Goal: Use online tool/utility: Utilize a website feature to perform a specific function

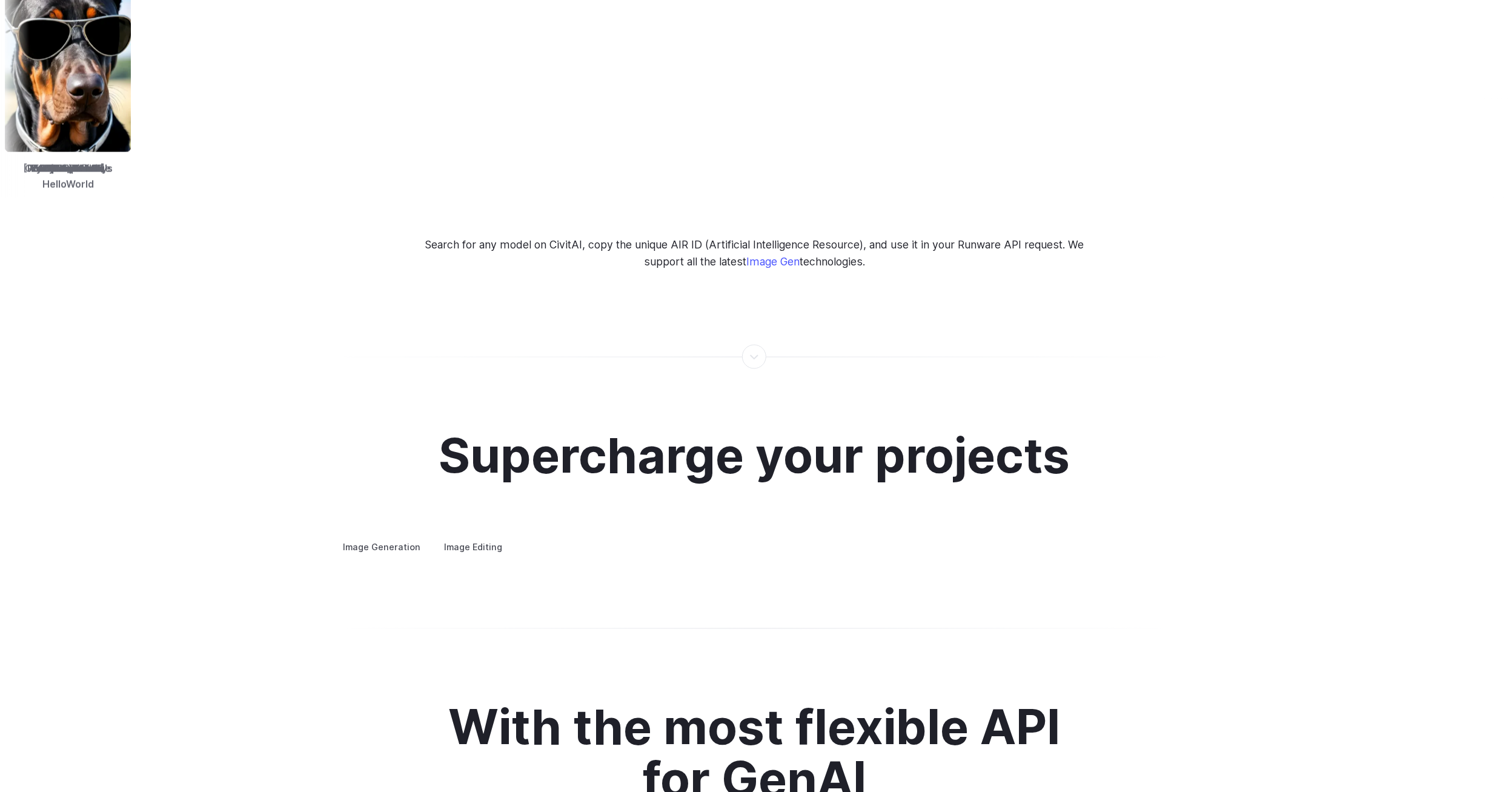
scroll to position [1999, 0]
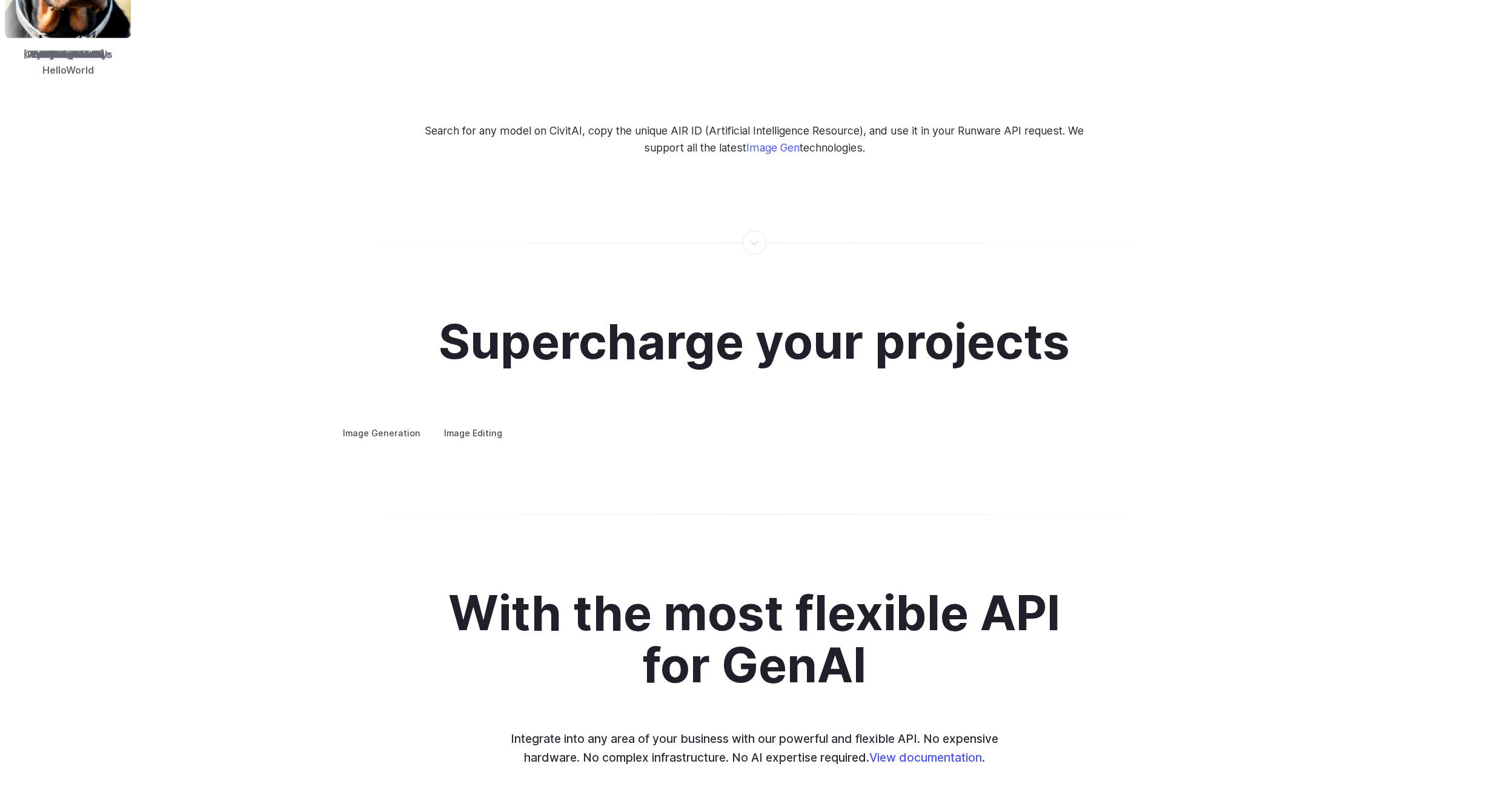
click at [0, 0] on summary "Concept design" at bounding box center [0, 0] width 0 height 0
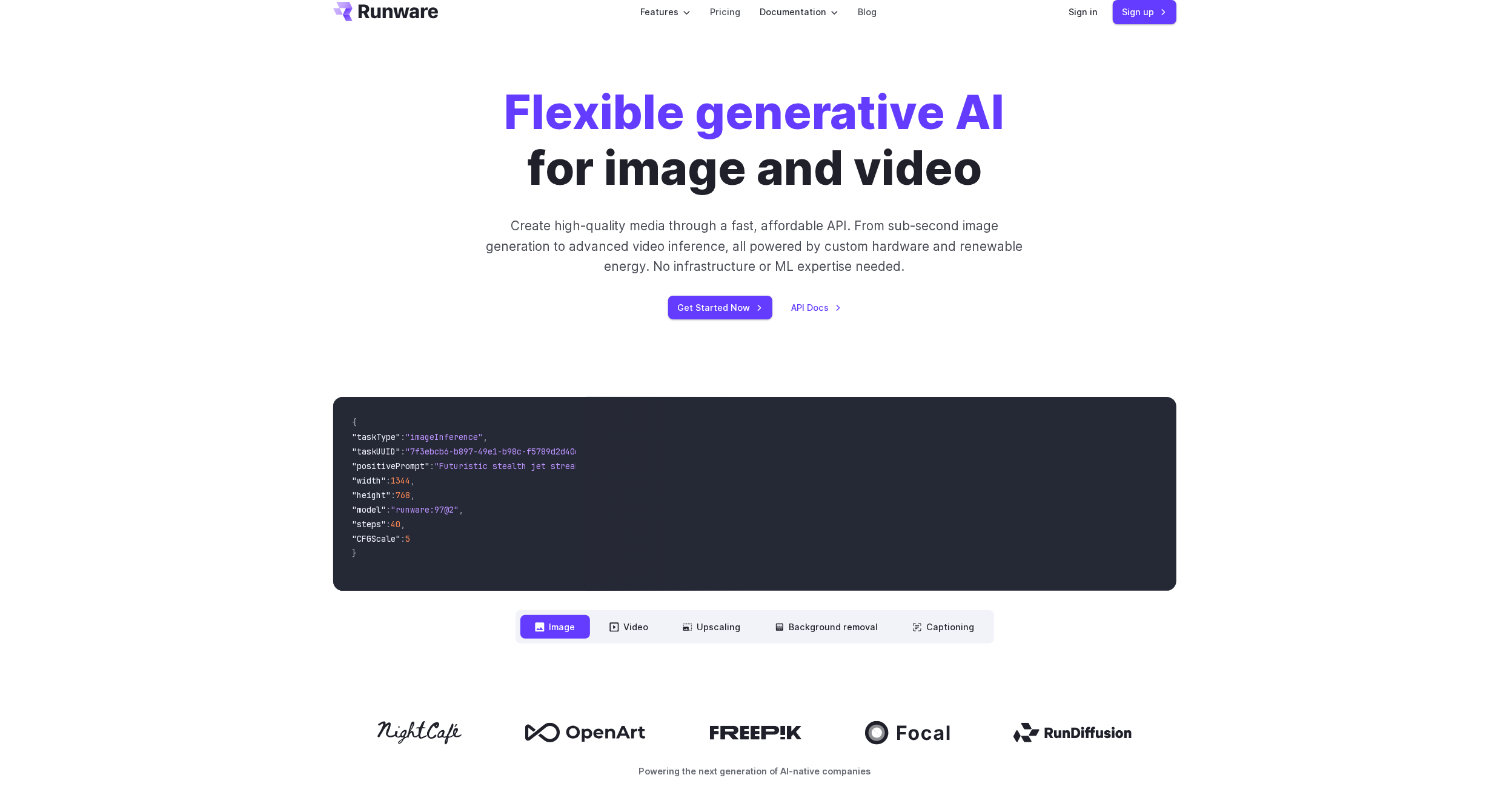
scroll to position [0, 0]
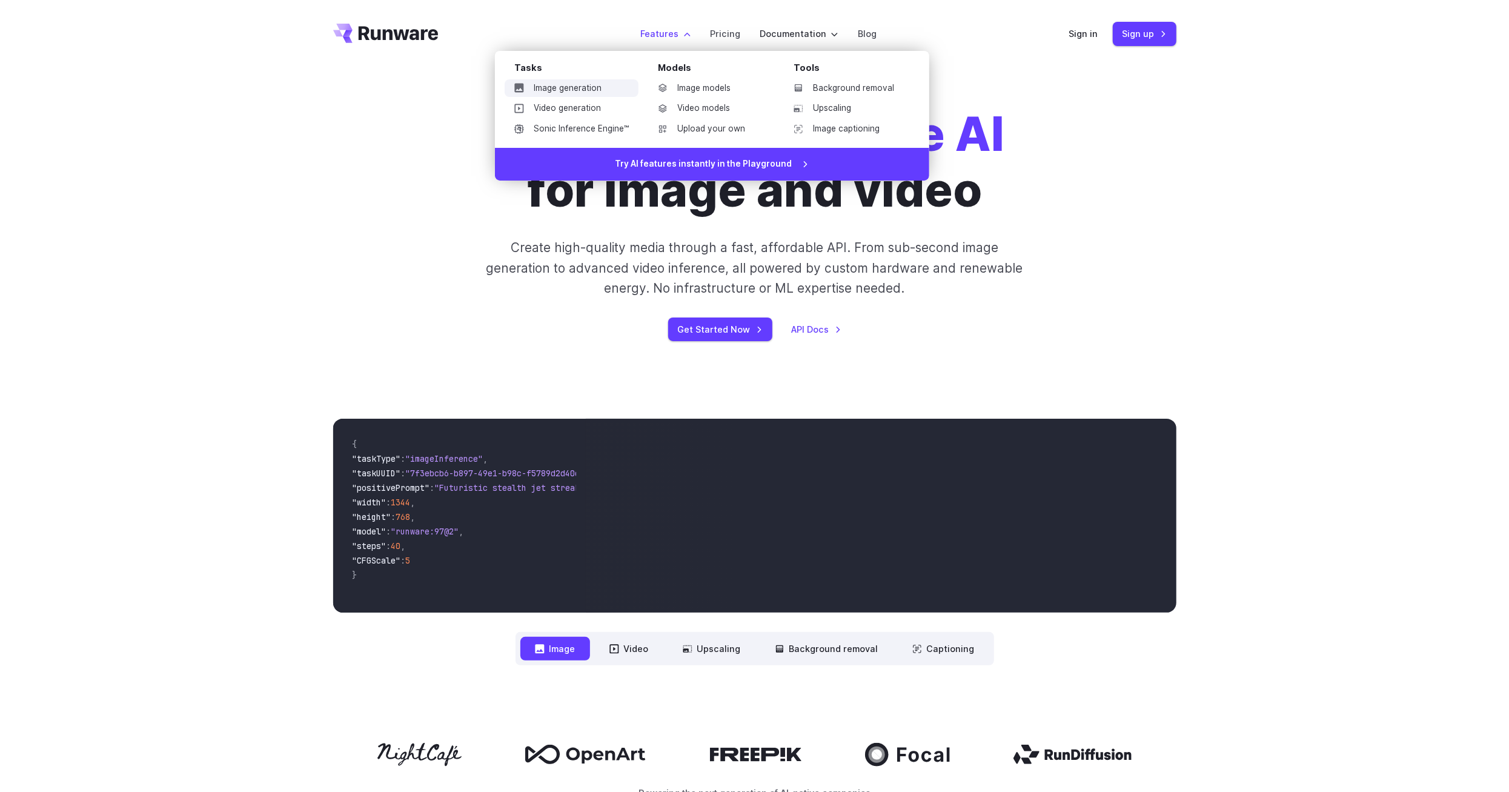
click at [634, 82] on link "Image generation" at bounding box center [571, 88] width 134 height 18
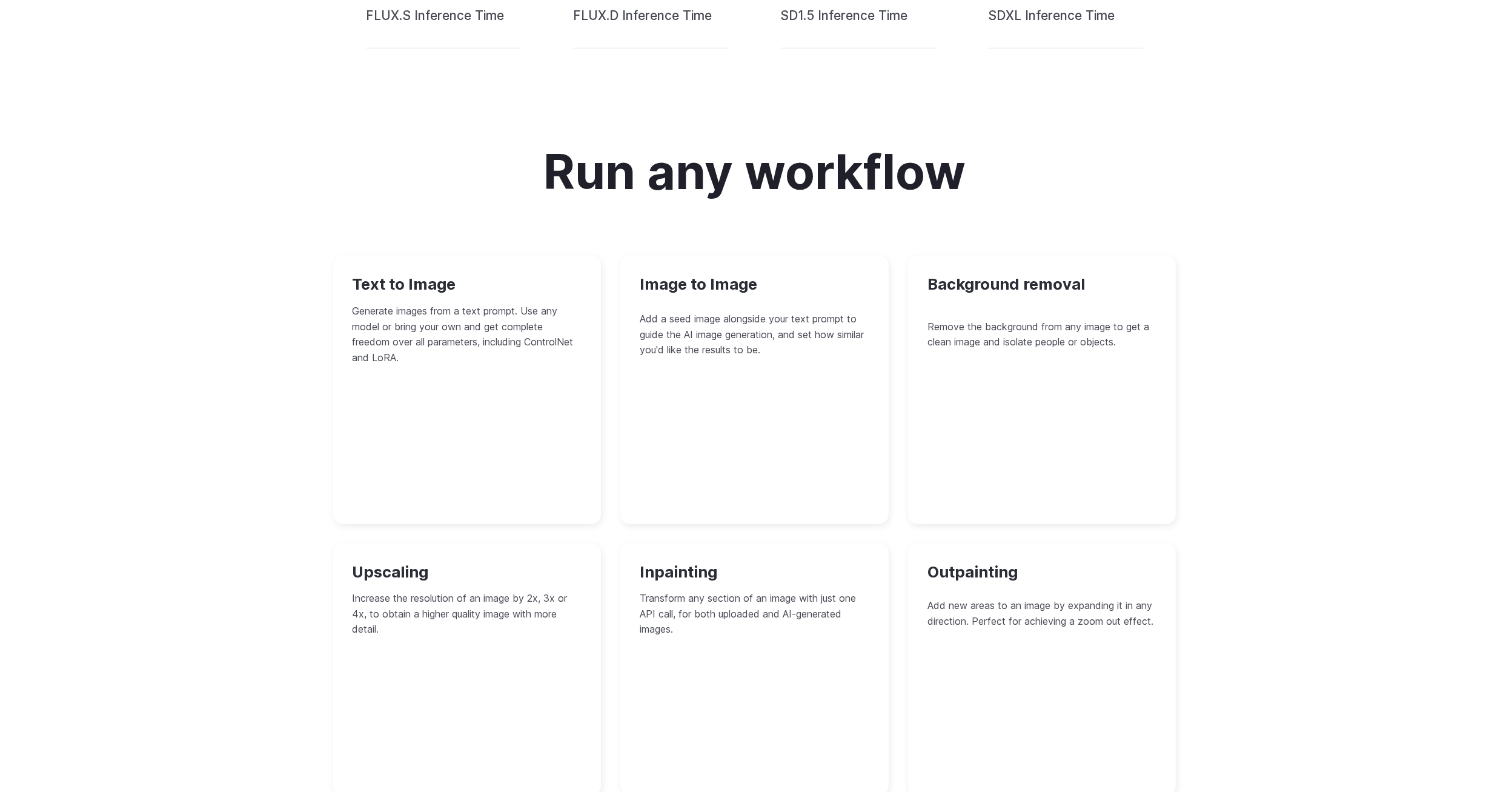
scroll to position [908, 0]
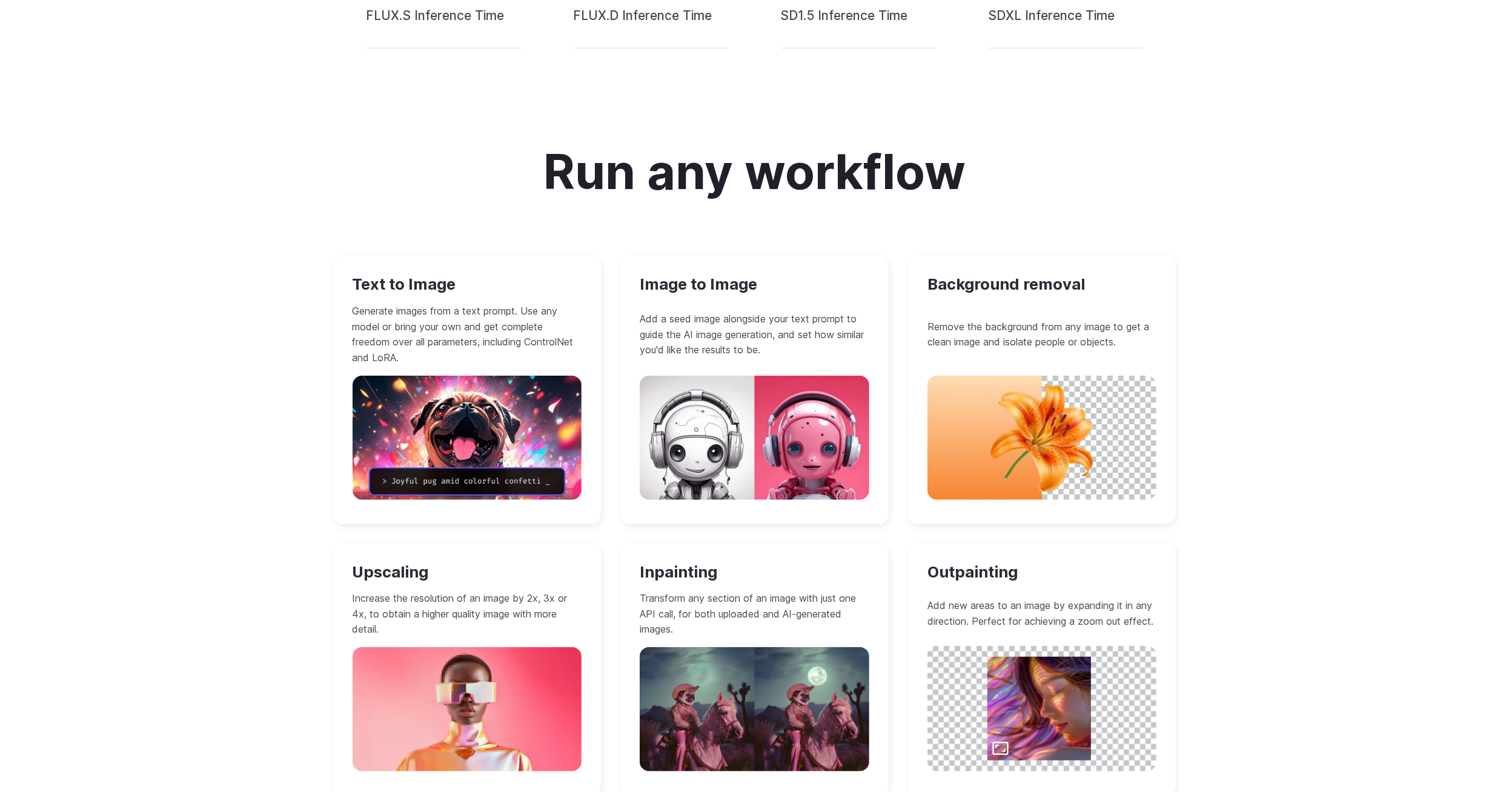
click at [394, 373] on div "Text to Image Generate images from a text prompt. Use any model or bring your o…" at bounding box center [467, 390] width 268 height 268
click at [450, 304] on p "Generate images from a text prompt. Use any model or bring your own and get com…" at bounding box center [467, 334] width 230 height 62
drag, startPoint x: 415, startPoint y: 271, endPoint x: 393, endPoint y: 285, distance: 26.1
click at [415, 273] on div "Text to Image Generate images from a text prompt. Use any model or bring your o…" at bounding box center [467, 390] width 268 height 268
click at [393, 285] on h3 "Text to Image" at bounding box center [467, 284] width 230 height 19
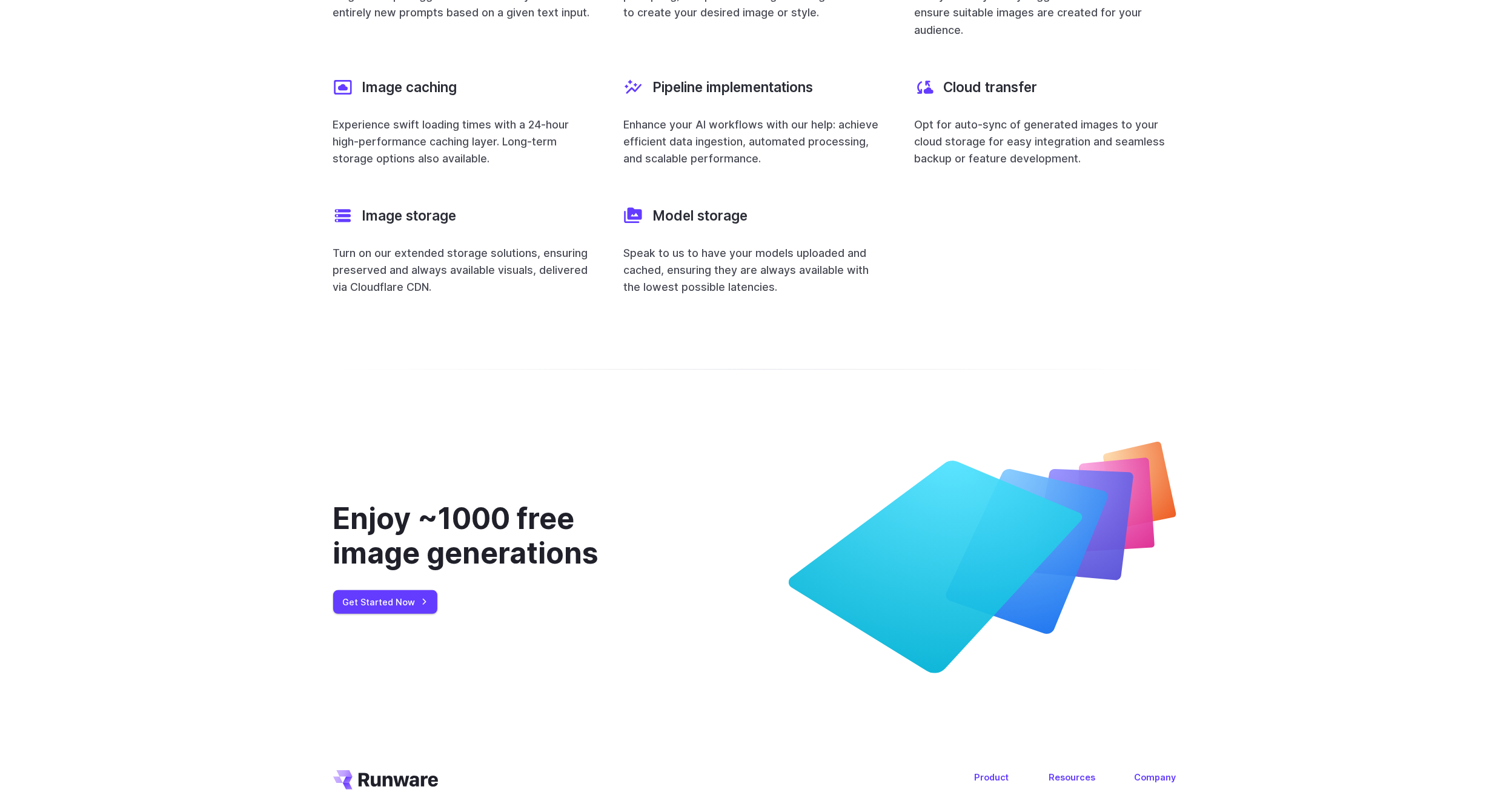
scroll to position [4725, 0]
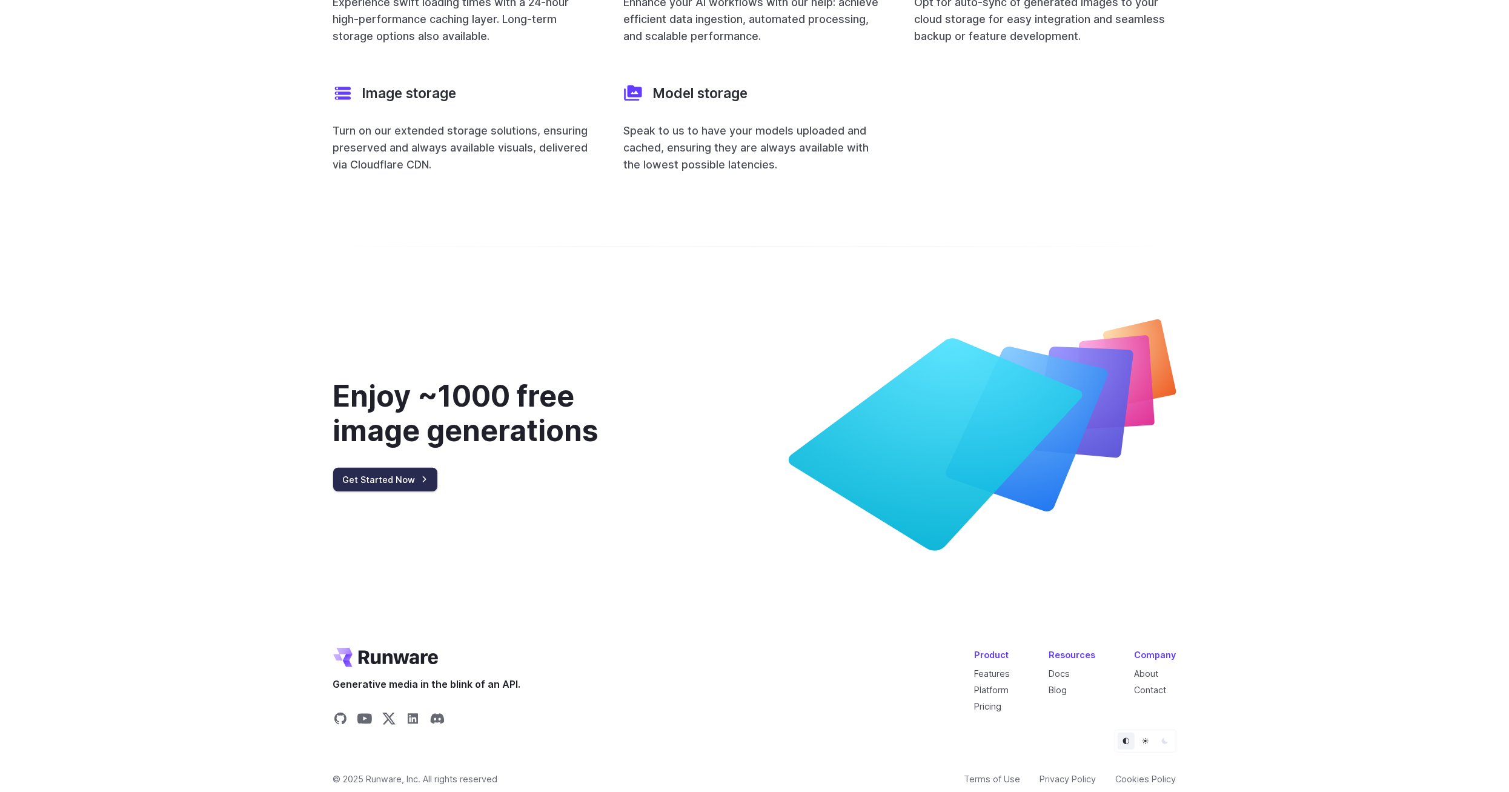
click at [398, 468] on link "Get Started Now" at bounding box center [385, 480] width 104 height 24
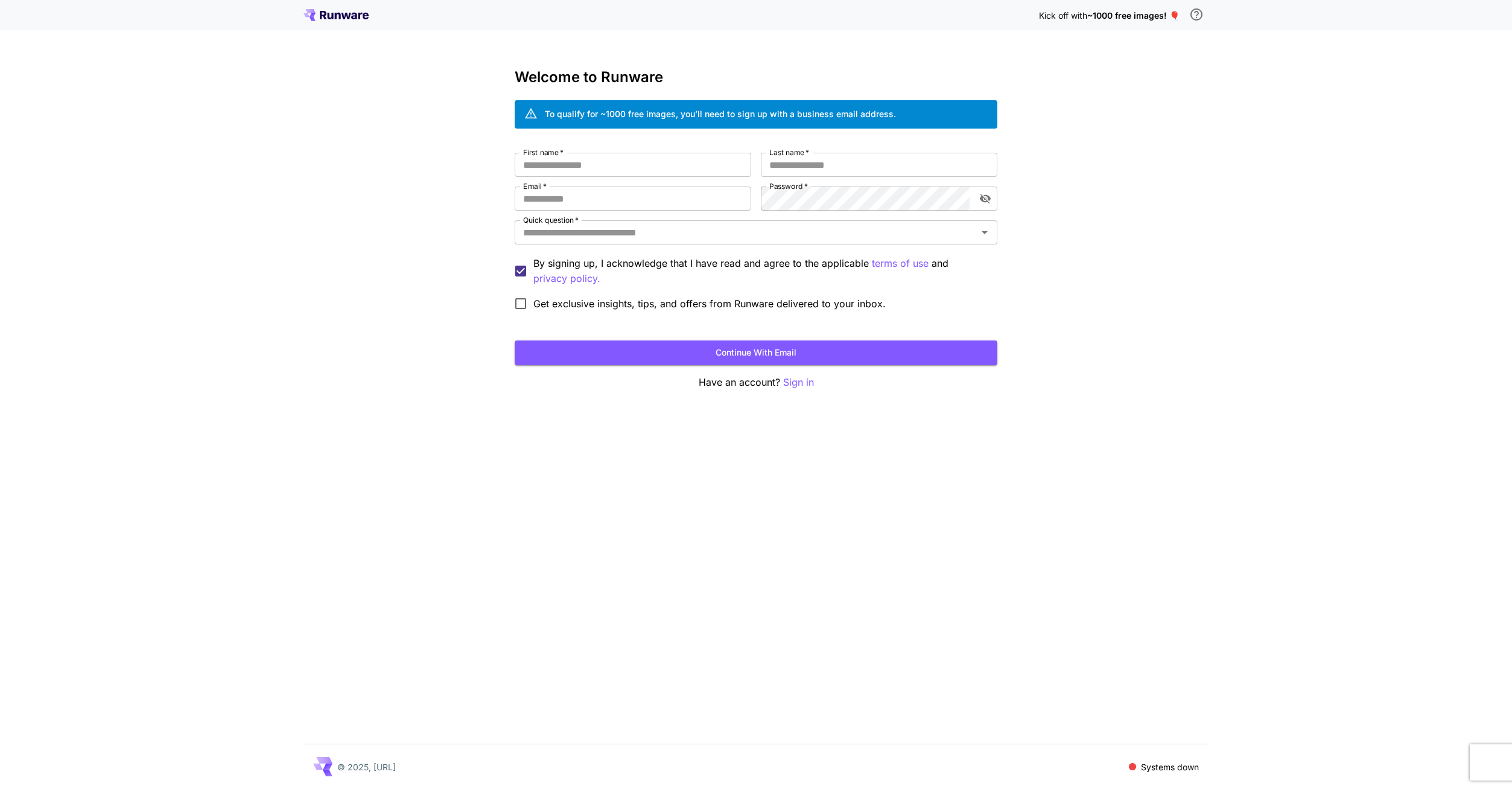
click at [342, 13] on icon at bounding box center [347, 16] width 10 height 7
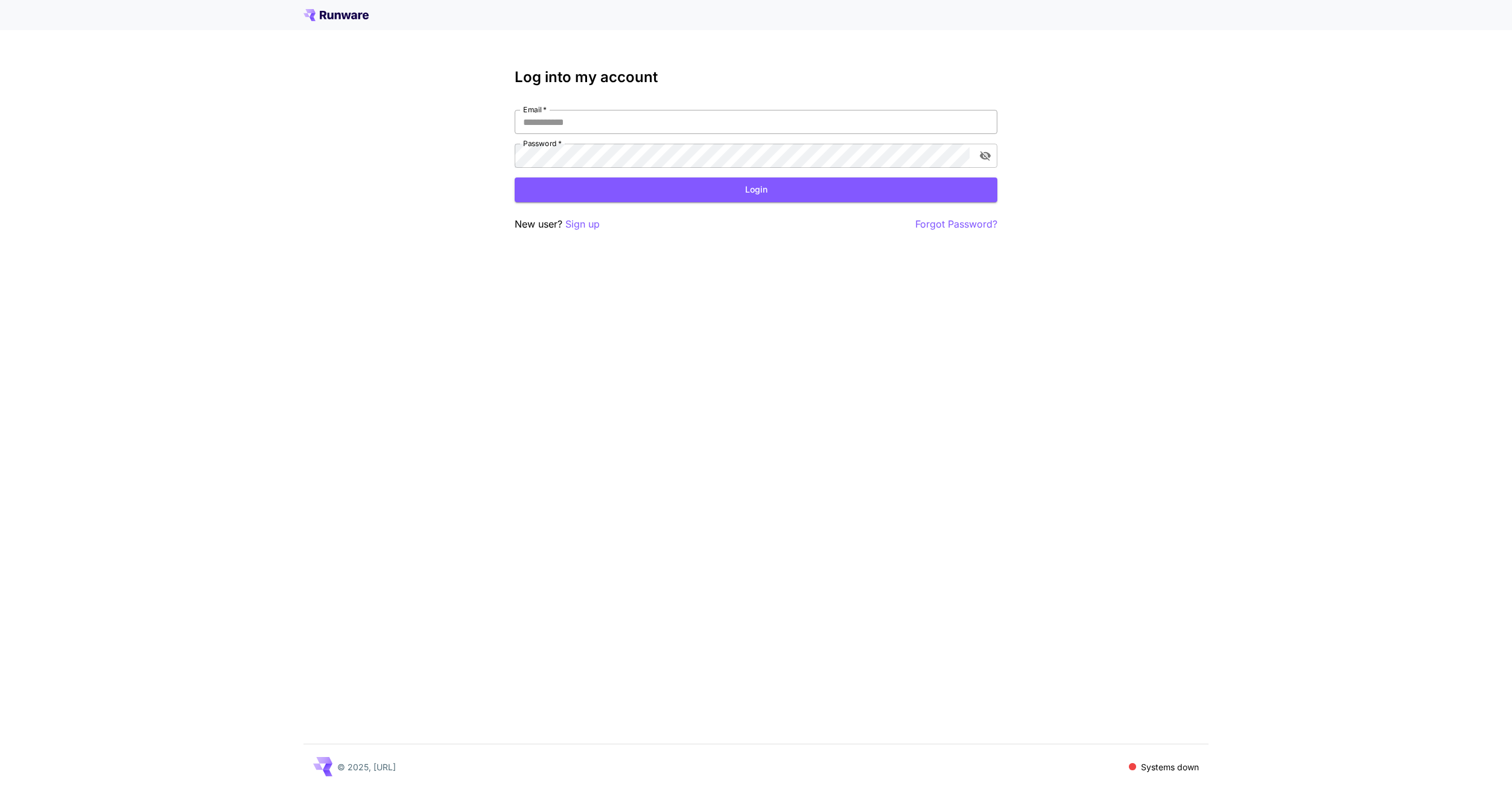
click at [578, 132] on input "Email   *" at bounding box center [756, 122] width 483 height 24
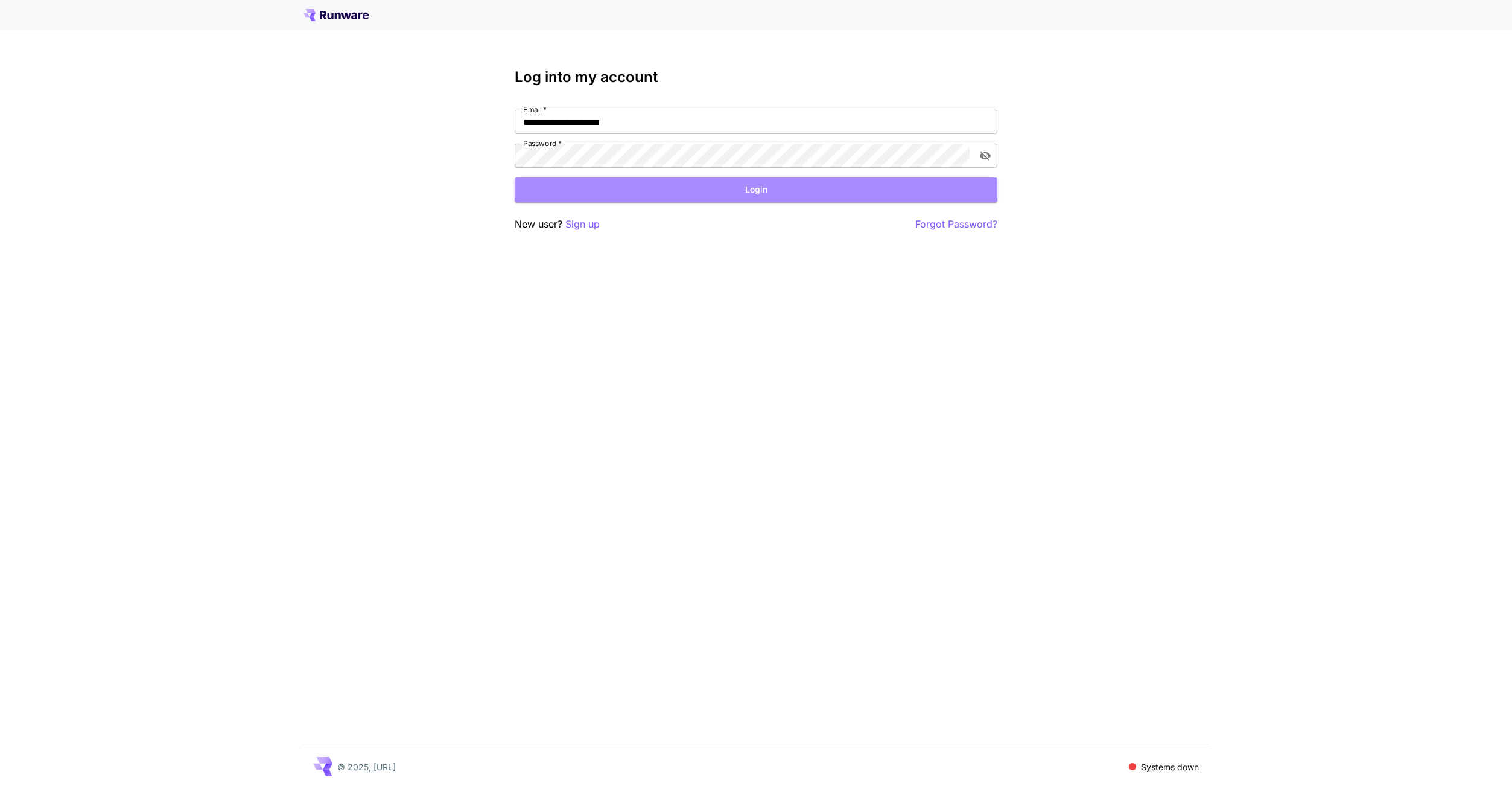
click at [627, 190] on button "Login" at bounding box center [756, 189] width 483 height 25
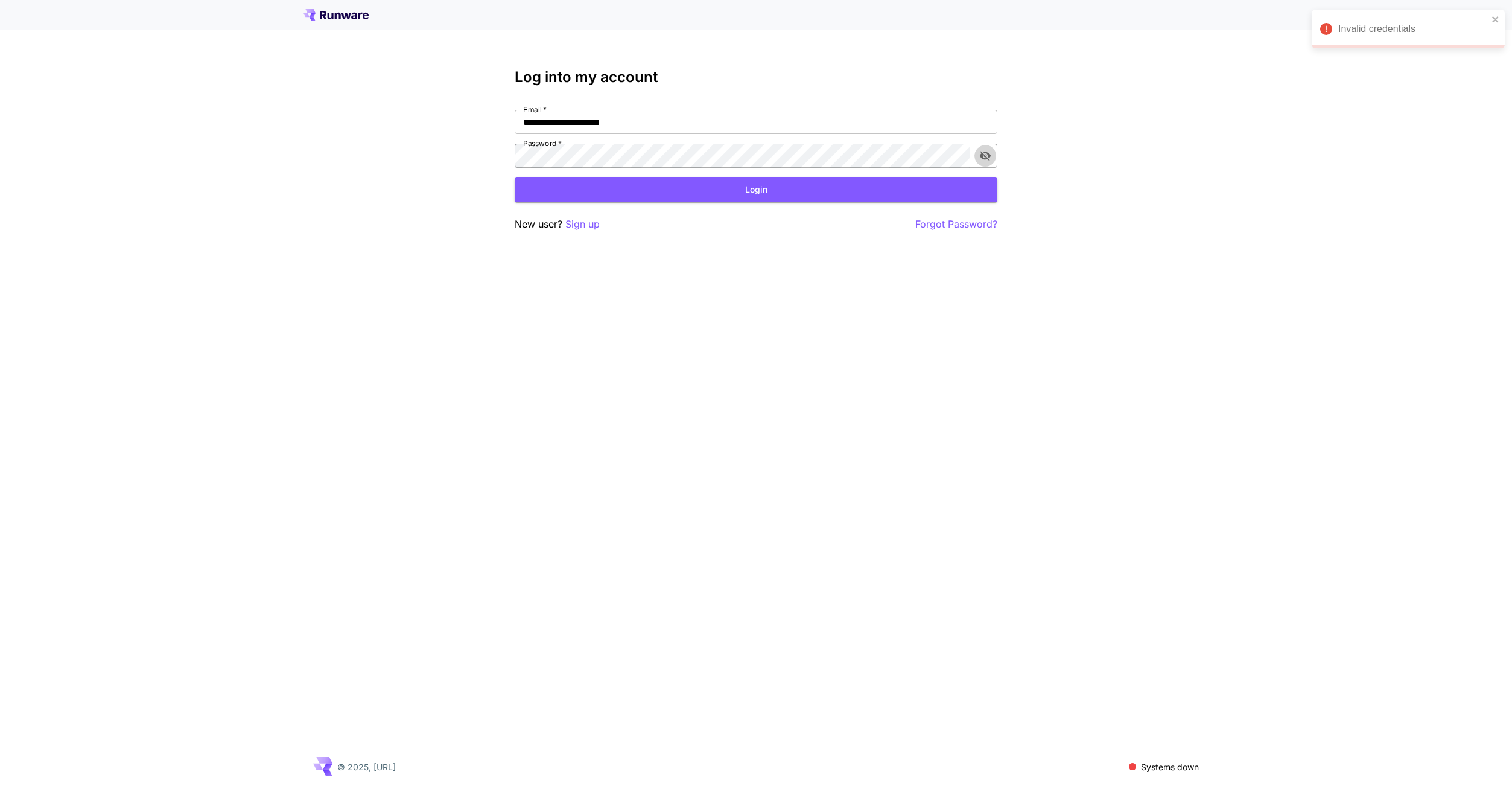
click at [983, 164] on button "toggle password visibility" at bounding box center [985, 155] width 22 height 22
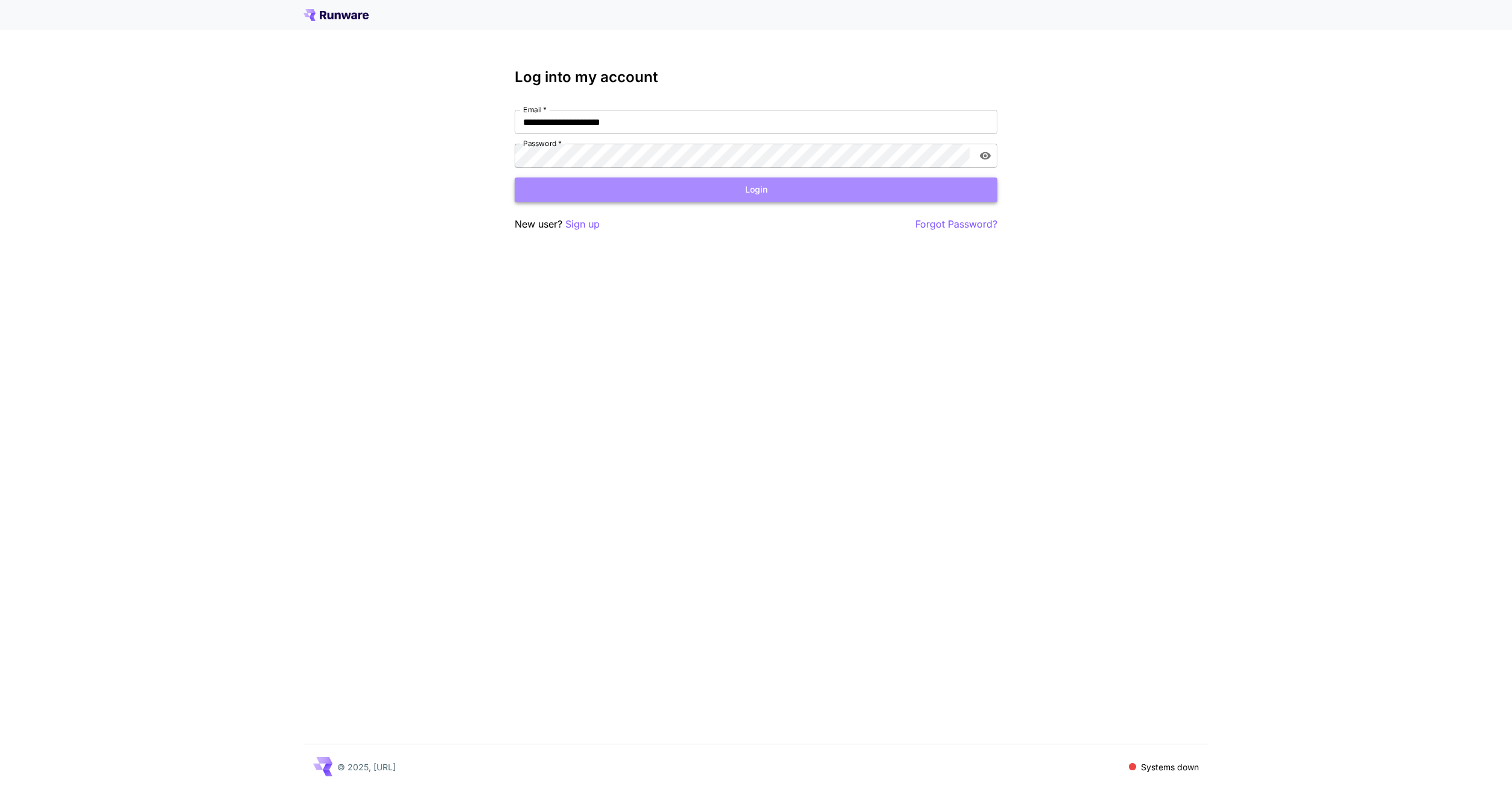
click at [869, 190] on button "Login" at bounding box center [756, 189] width 483 height 25
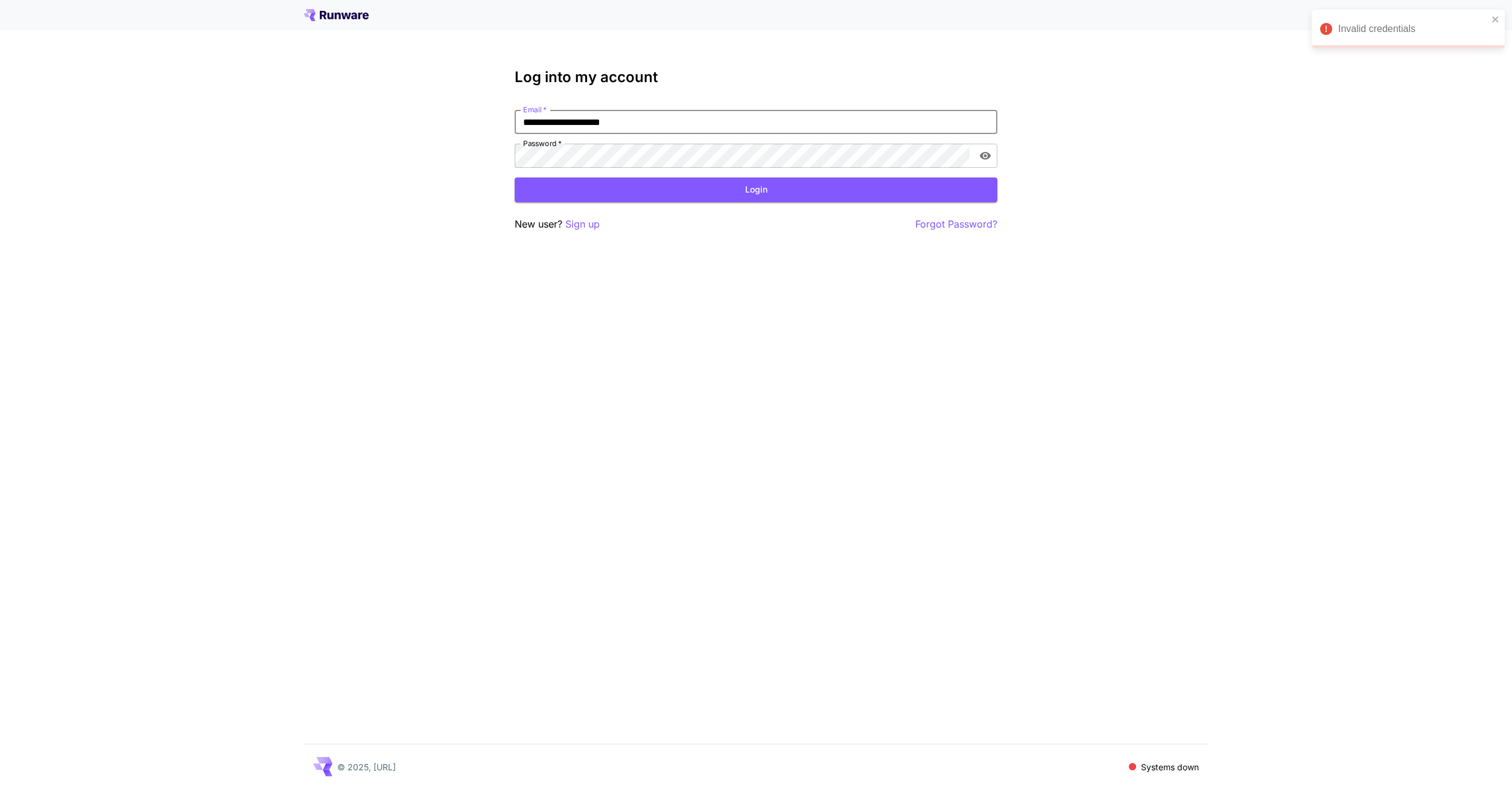
click at [547, 128] on input "**********" at bounding box center [756, 122] width 483 height 24
type input "**********"
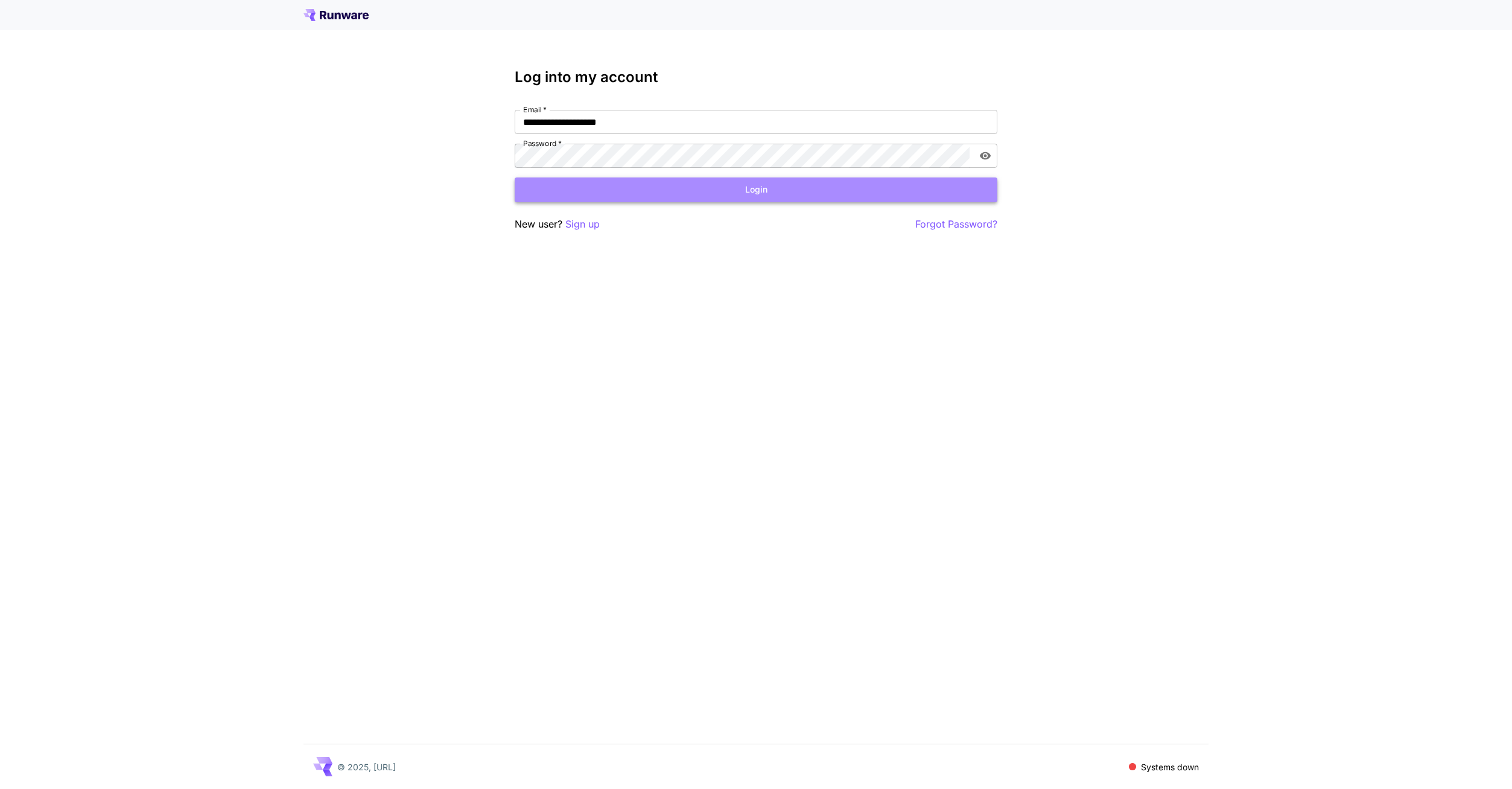
click at [708, 184] on button "Login" at bounding box center [756, 189] width 483 height 25
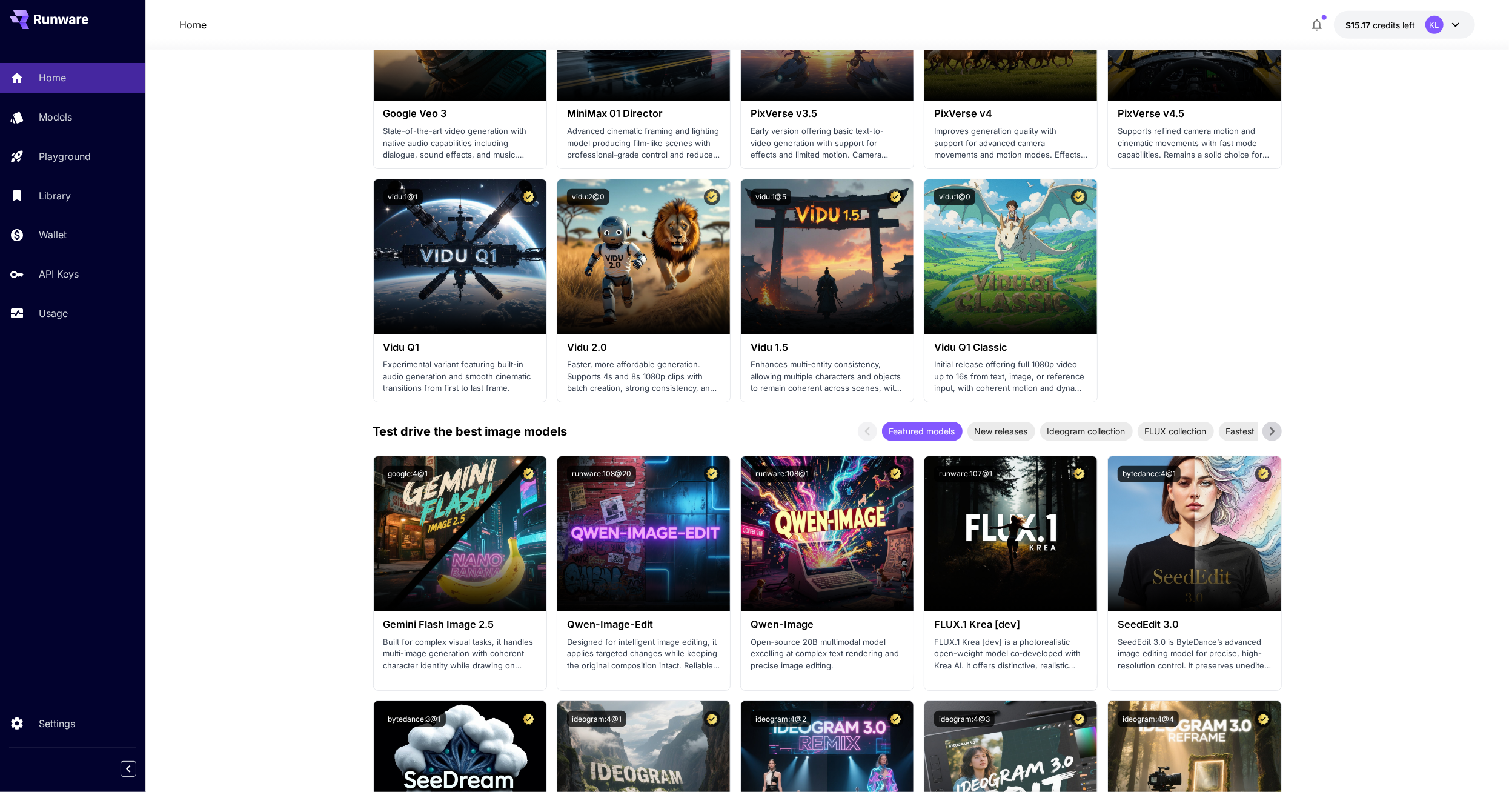
scroll to position [908, 0]
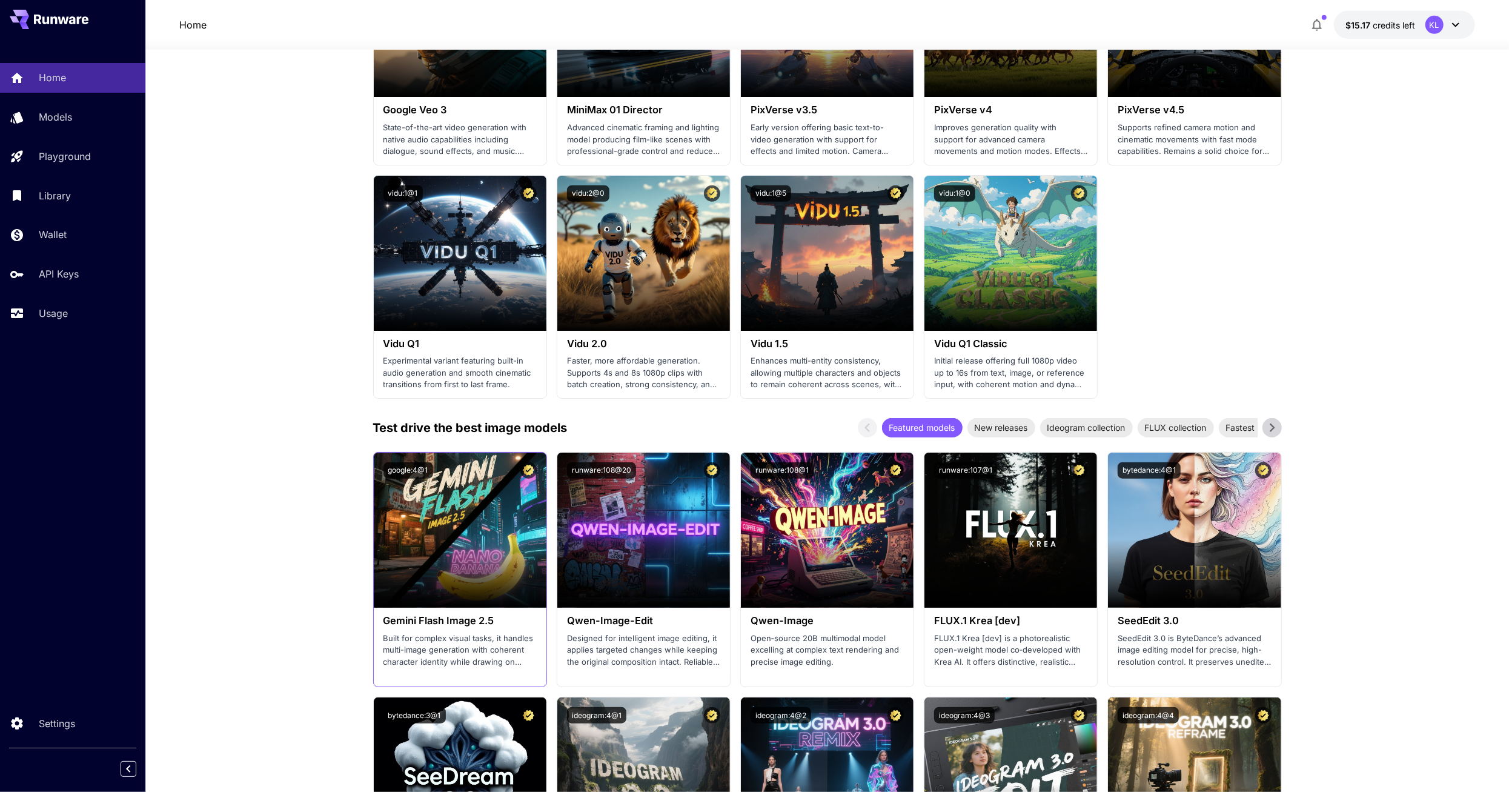
click at [409, 618] on h3 "Gemini Flash Image 2.5" at bounding box center [459, 621] width 153 height 12
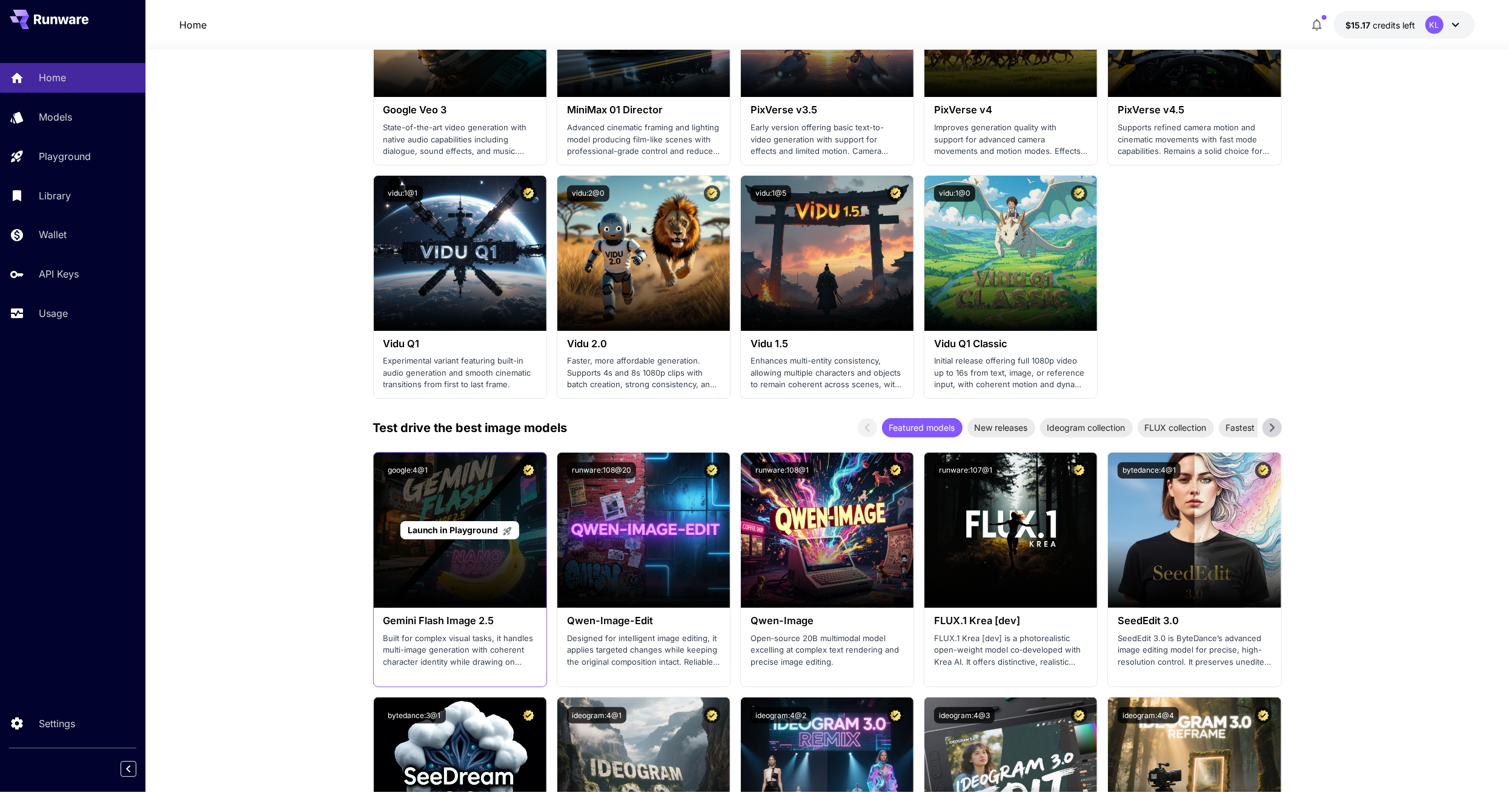
click at [485, 551] on div "Launch in Playground" at bounding box center [460, 529] width 173 height 155
click at [492, 530] on span "Launch in Playground" at bounding box center [453, 529] width 91 height 10
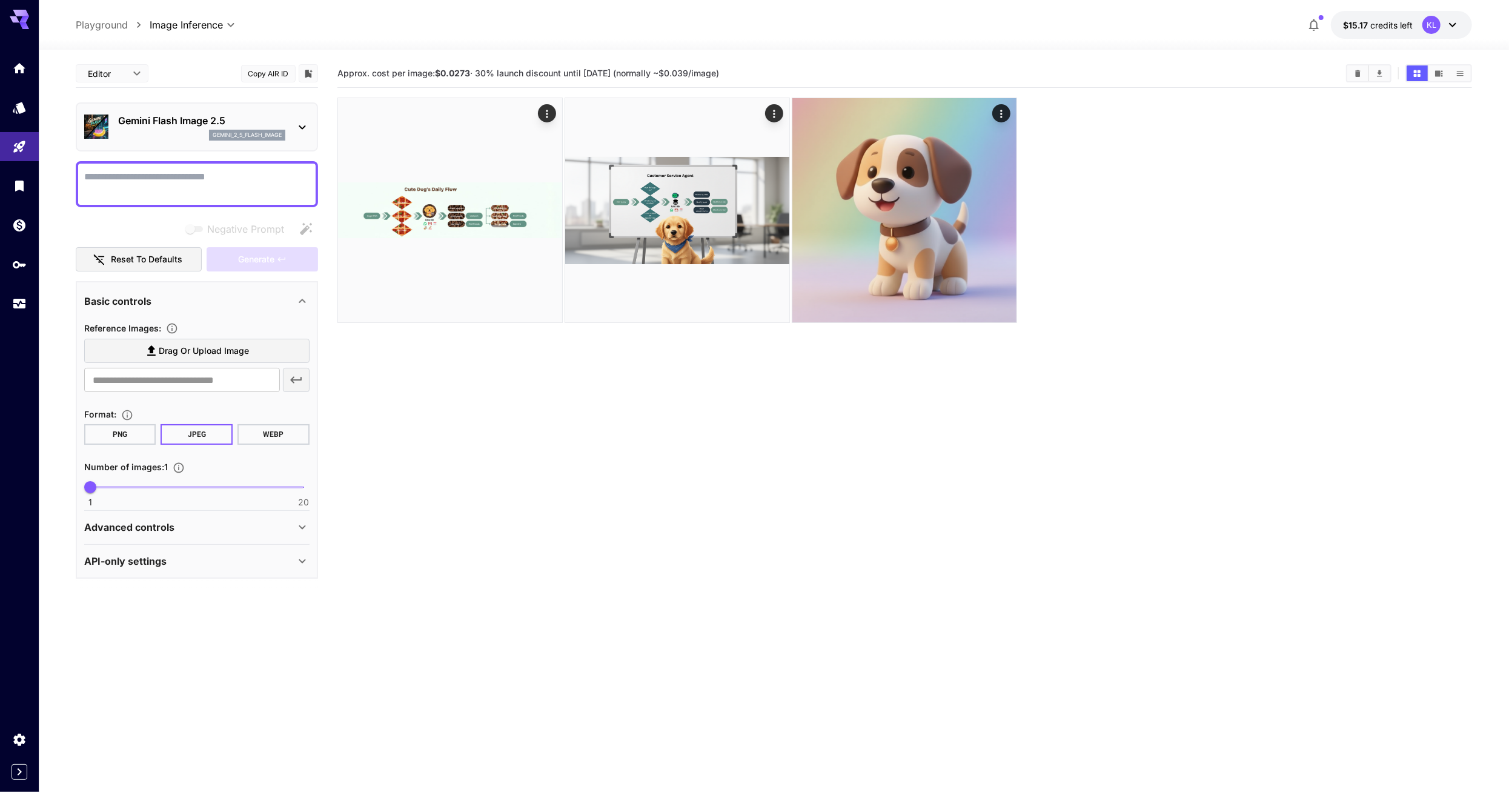
click at [168, 517] on div "Advanced controls" at bounding box center [196, 526] width 225 height 29
click at [300, 118] on div "Gemini Flash Image 2.5 gemini_2_5_flash_image" at bounding box center [196, 126] width 225 height 37
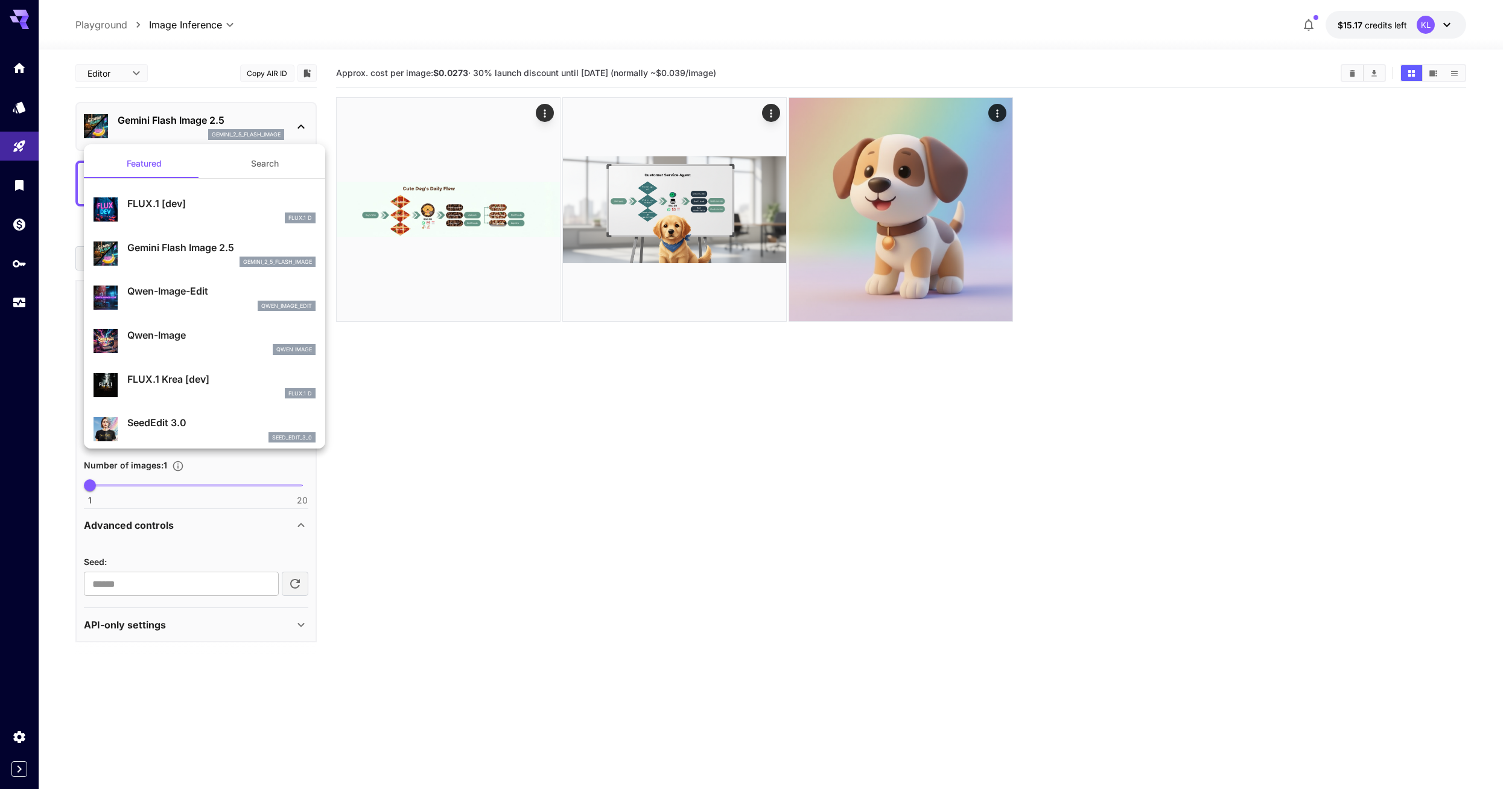
click at [299, 117] on div at bounding box center [756, 394] width 1512 height 789
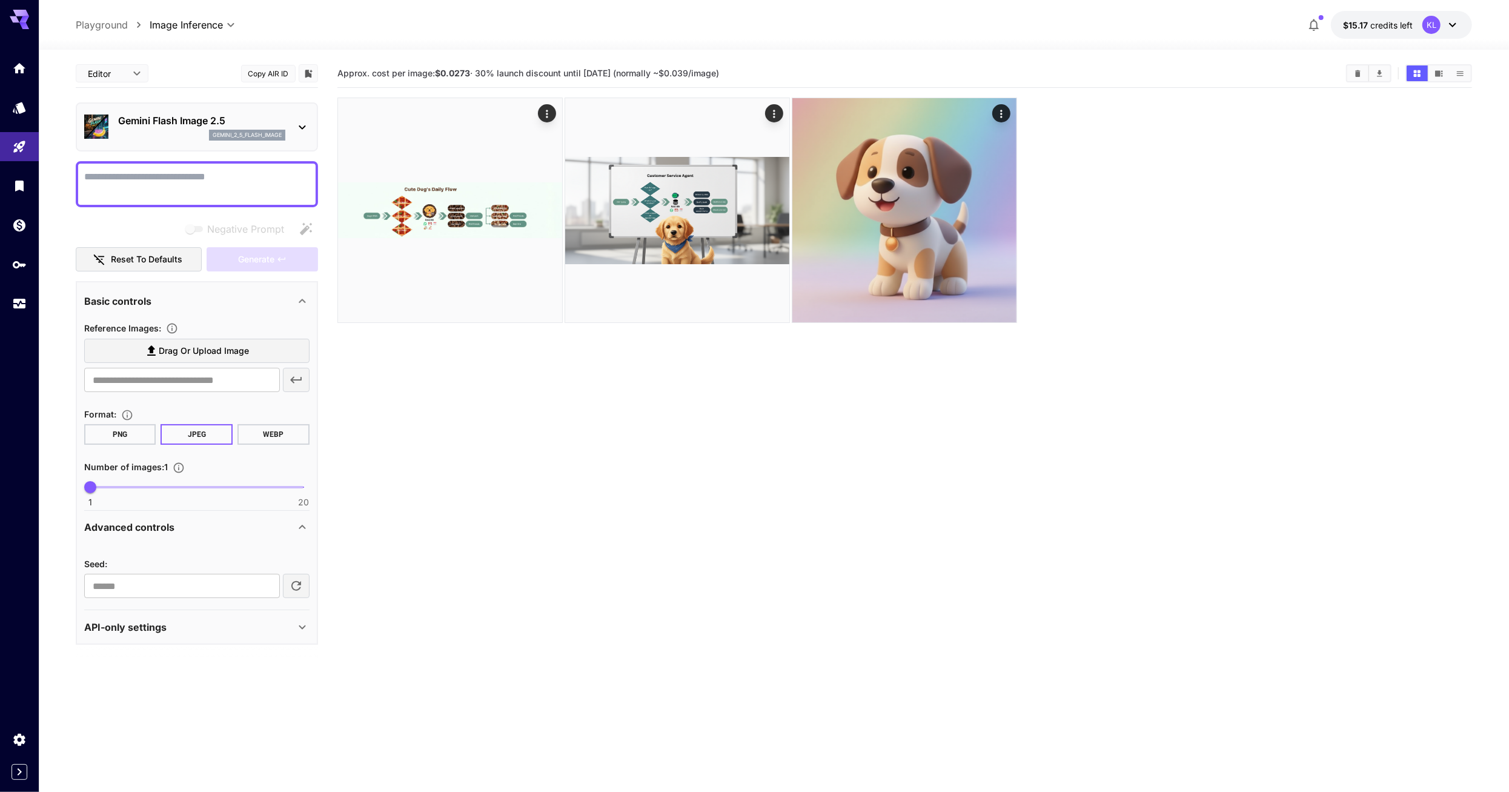
click at [307, 633] on div "API-only settings" at bounding box center [196, 626] width 225 height 29
click at [208, 27] on body "**********" at bounding box center [759, 443] width 1518 height 887
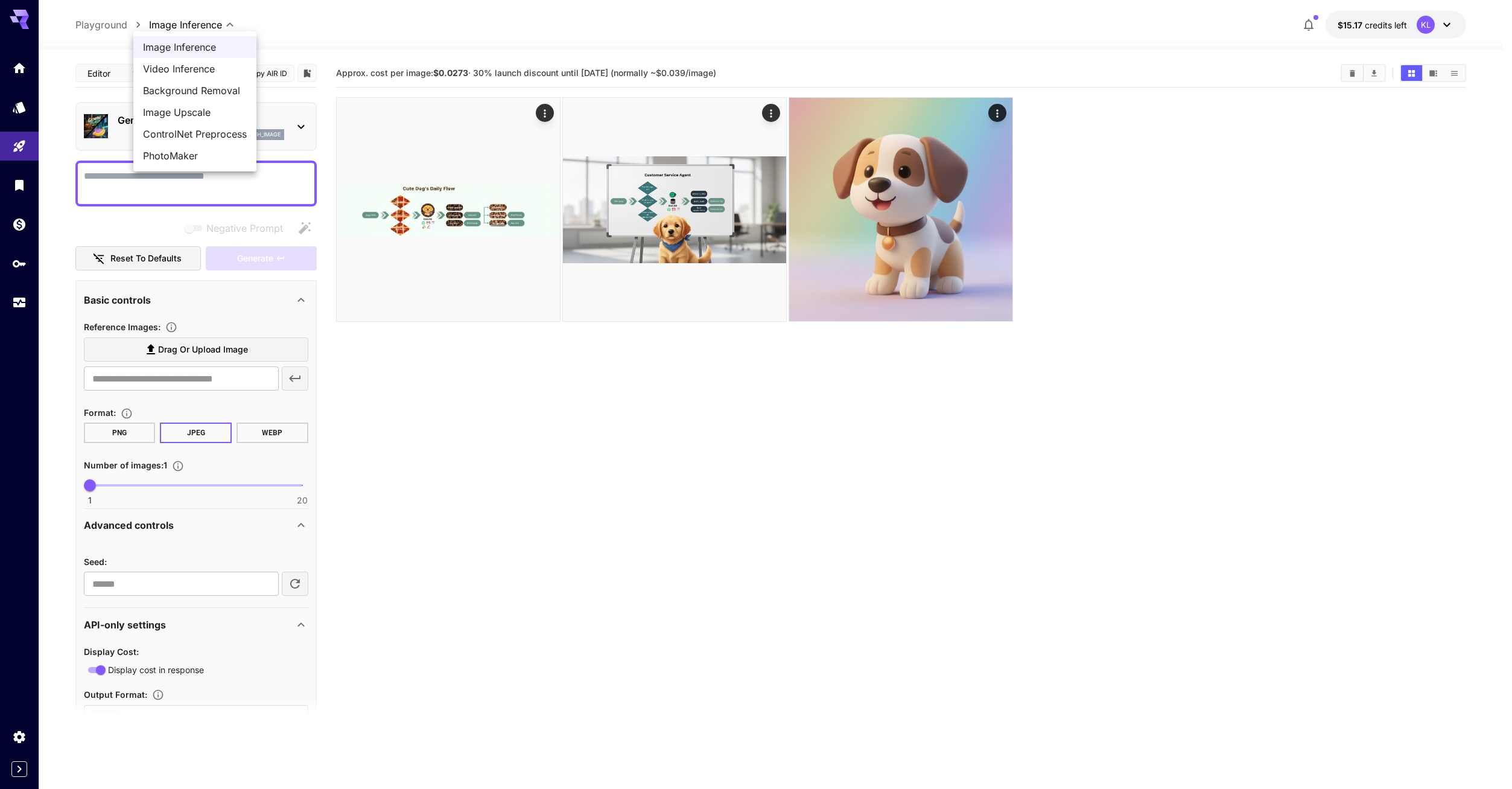
click at [207, 27] on div at bounding box center [756, 394] width 1512 height 789
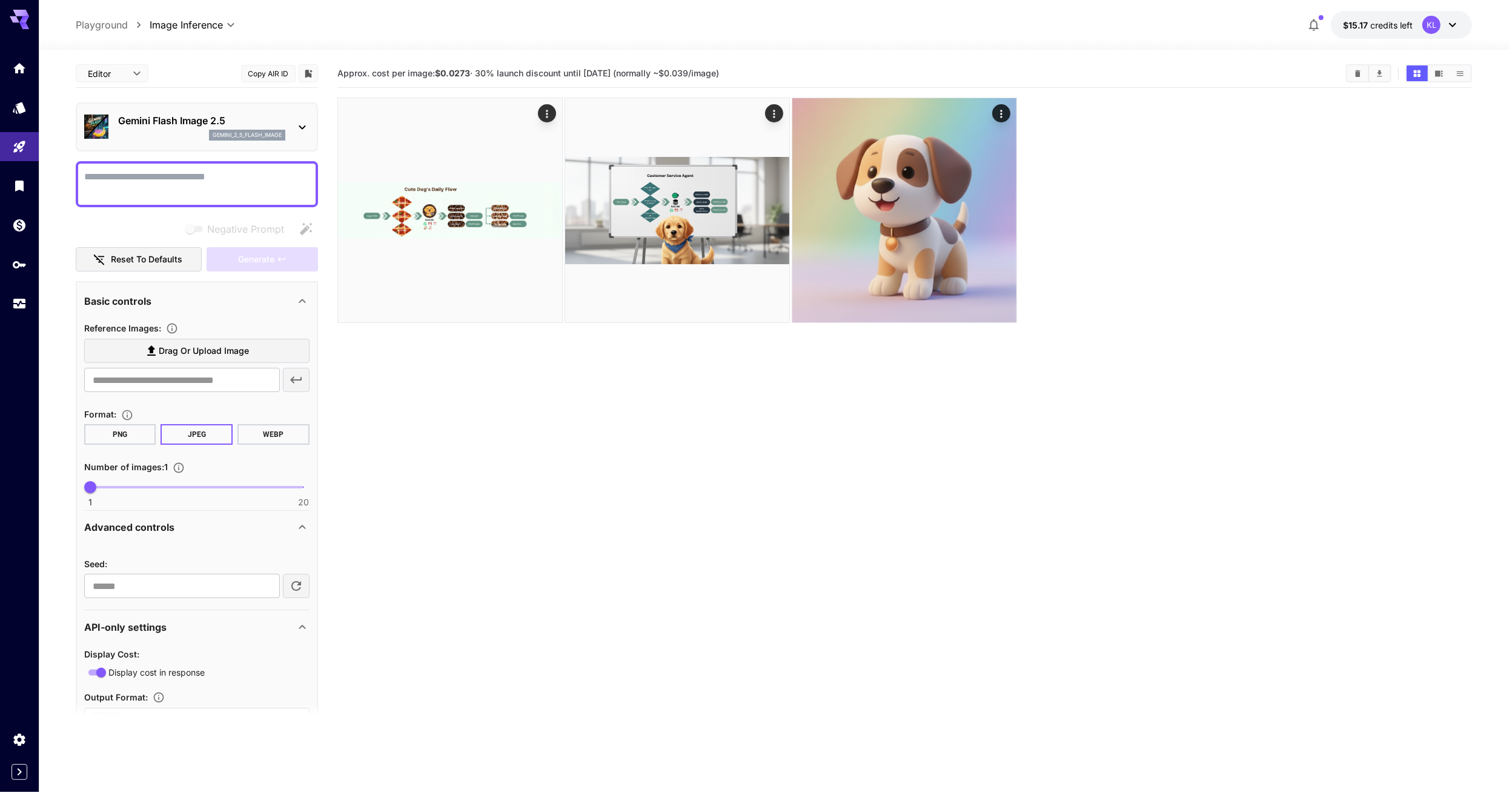
click at [305, 125] on icon at bounding box center [302, 127] width 7 height 4
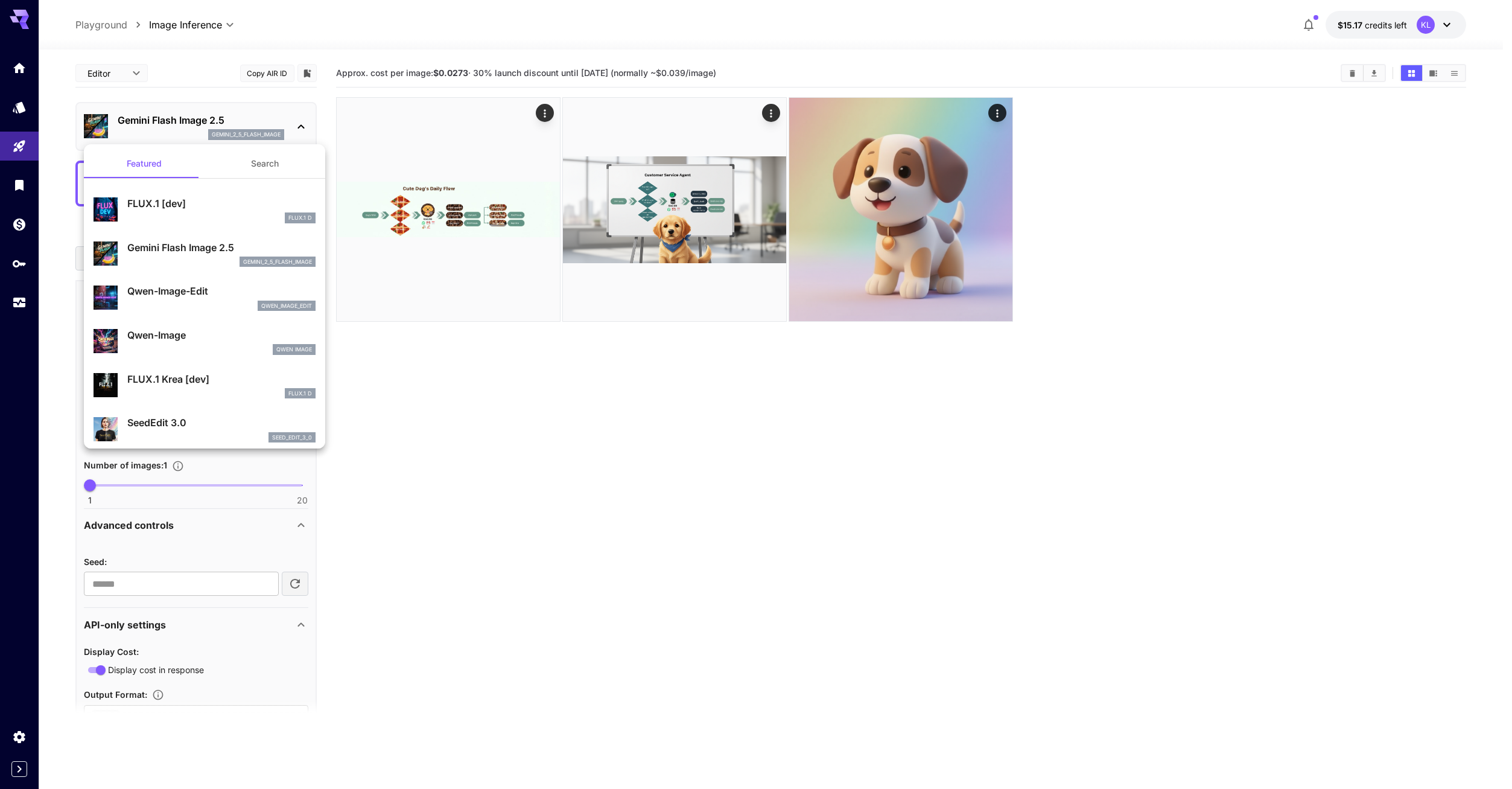
click at [304, 125] on div at bounding box center [756, 394] width 1512 height 789
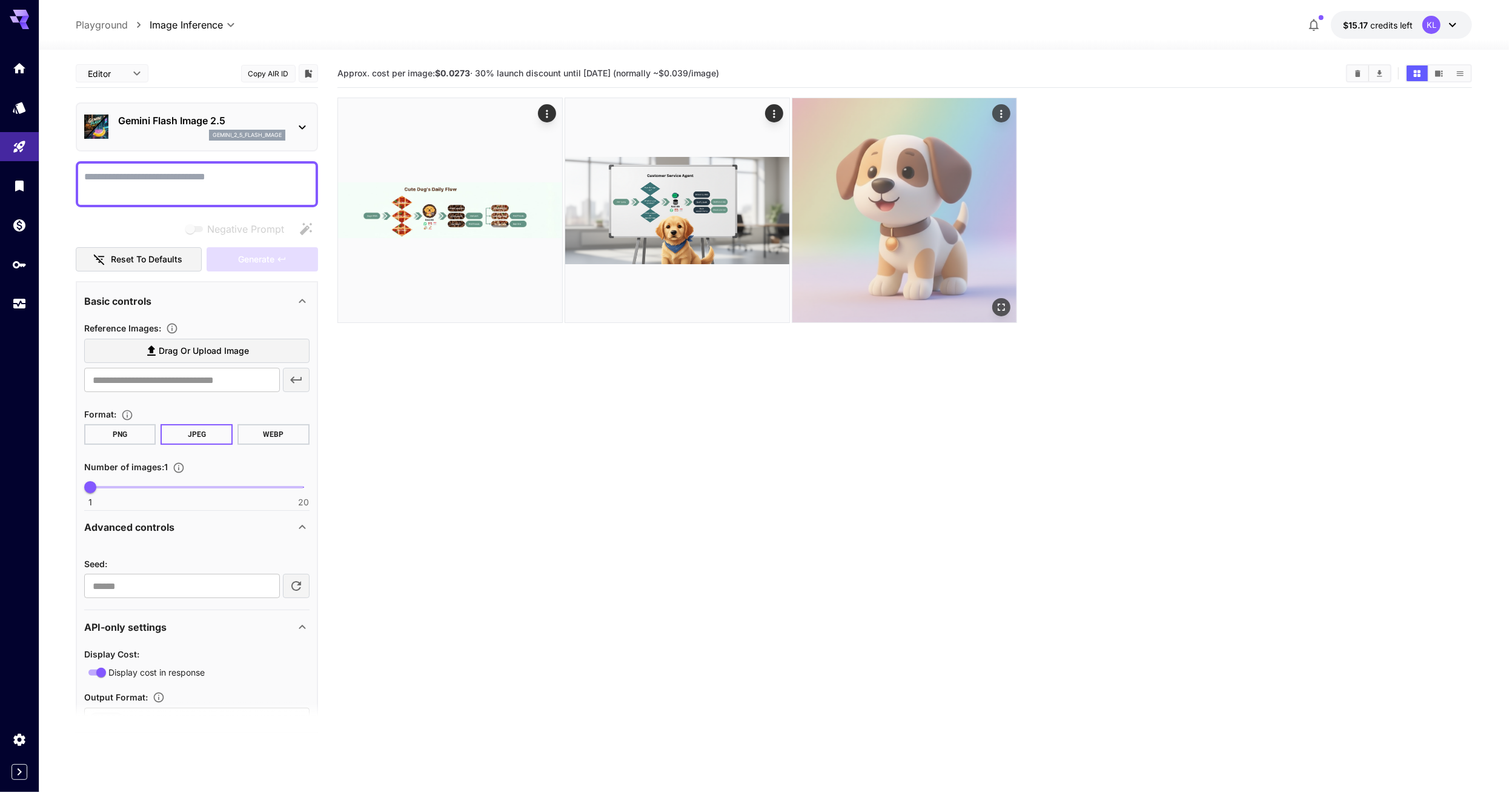
click at [909, 161] on img at bounding box center [904, 210] width 224 height 224
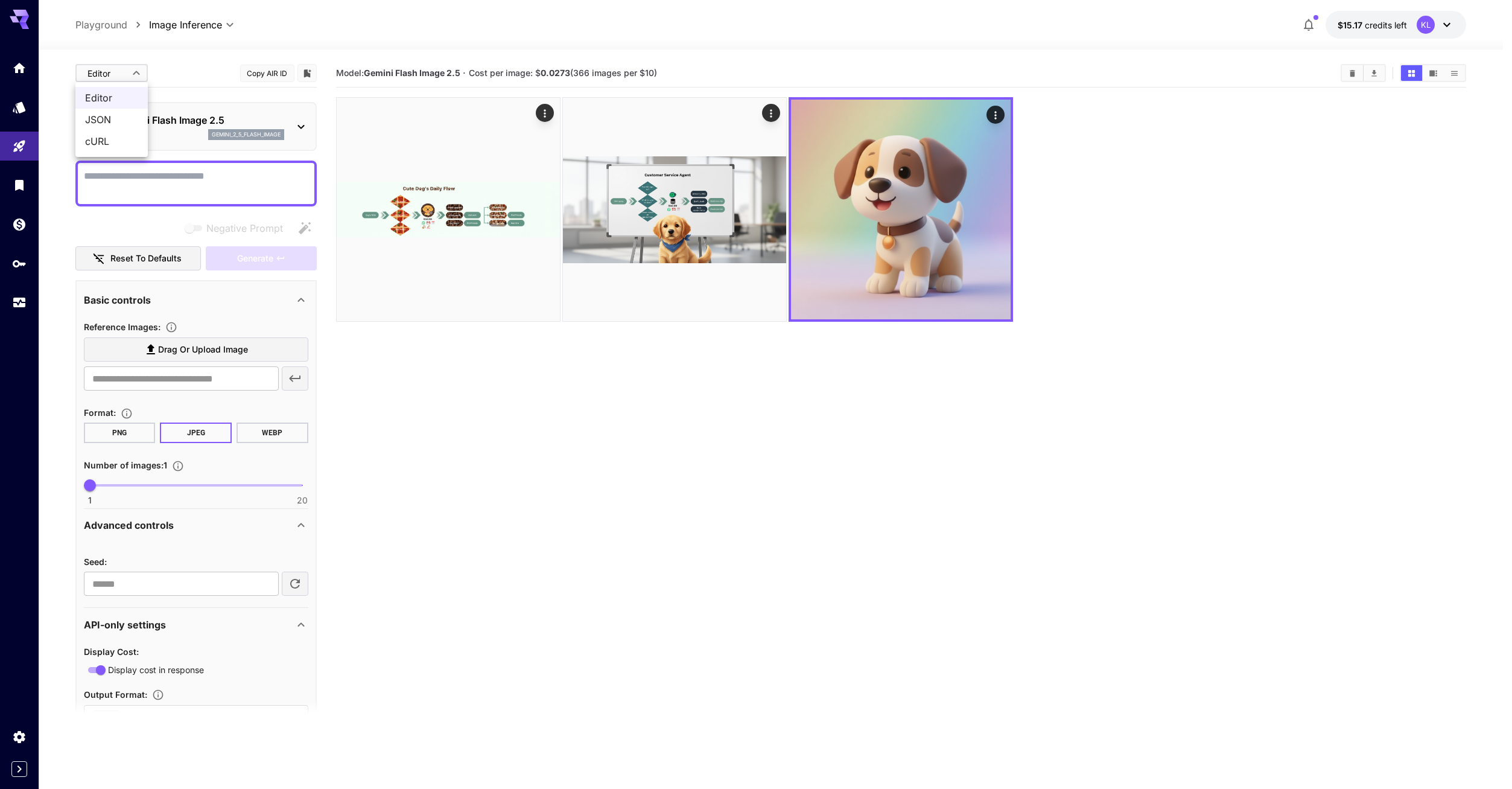
click at [124, 68] on body "**********" at bounding box center [756, 441] width 1512 height 884
click at [127, 116] on span "JSON" at bounding box center [111, 120] width 53 height 15
type input "****"
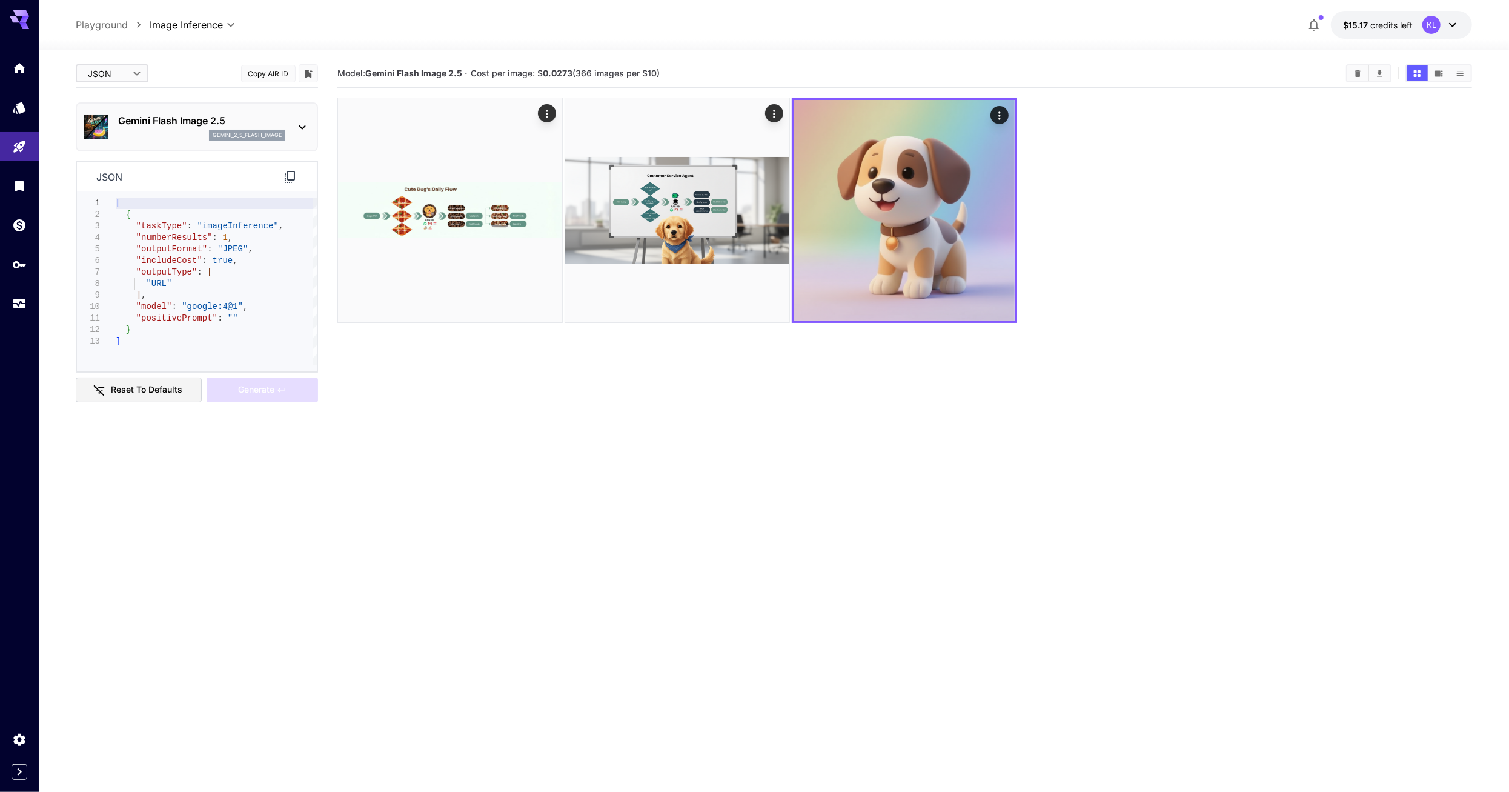
type textarea "**********"
click at [181, 265] on div "[ { "taskType" : "imageInference" , "numberResults" : 1 , "outputFormat" : "JPE…" at bounding box center [216, 281] width 201 height 168
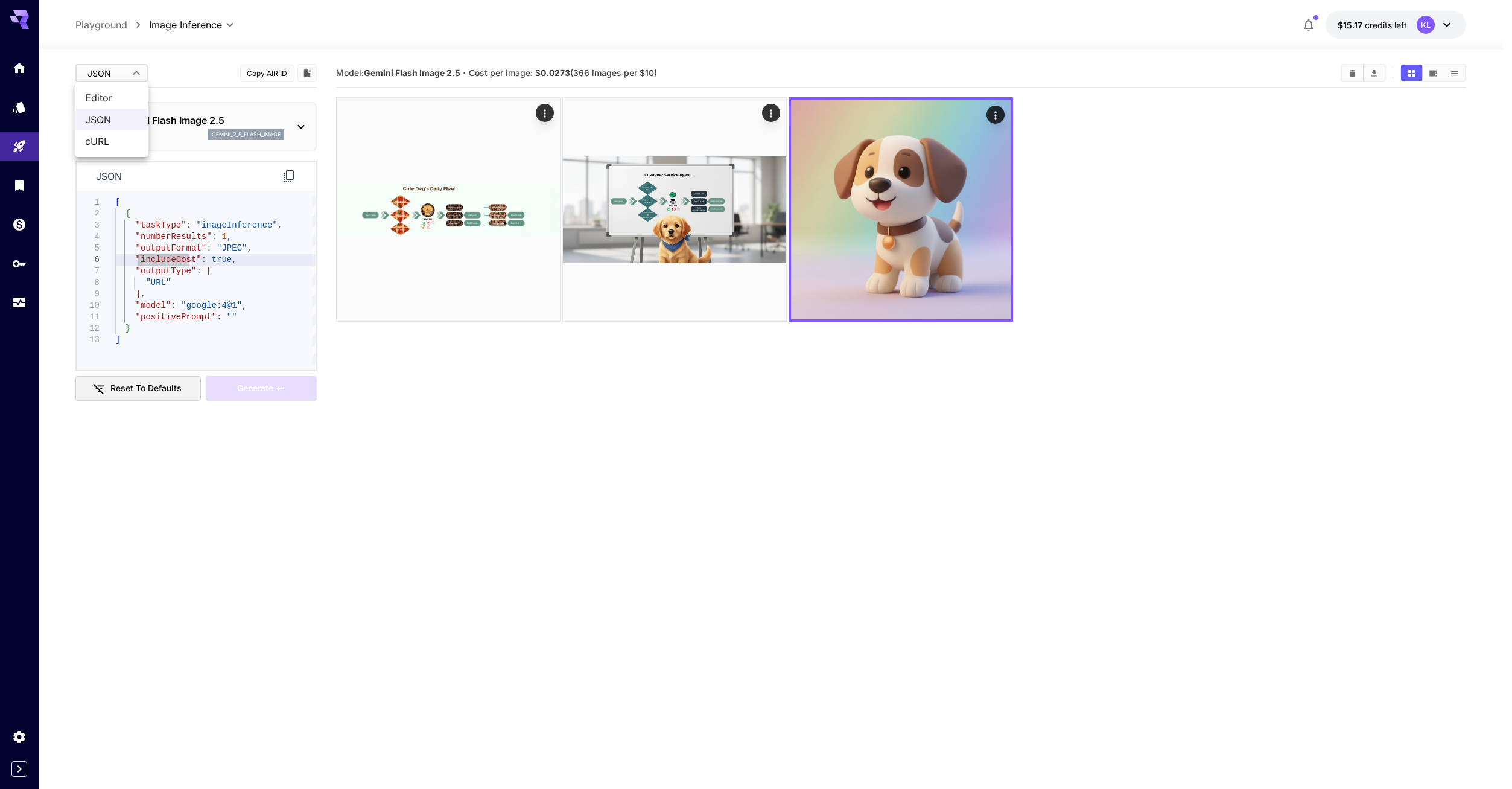
click at [119, 64] on body "**********" at bounding box center [756, 441] width 1512 height 884
click at [104, 101] on span "Editor" at bounding box center [111, 98] width 53 height 15
type input "****"
